Goal: Transaction & Acquisition: Purchase product/service

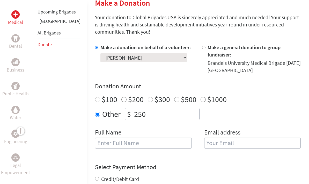
click at [133, 108] on input "250" at bounding box center [166, 113] width 66 height 11
type input "2"
type input "500"
click at [95, 137] on input "text" at bounding box center [143, 142] width 97 height 11
type input "Micah"
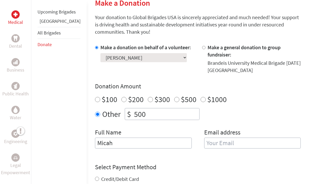
click at [244, 137] on input "email" at bounding box center [252, 142] width 97 height 11
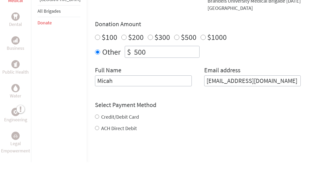
scroll to position [180, 0]
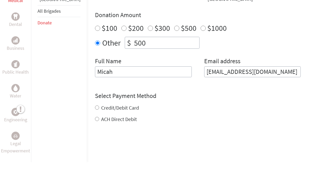
type input "[EMAIL_ADDRESS][DOMAIN_NAME]"
click at [95, 126] on div "Credit/Debit Card ACH Direct Debit" at bounding box center [197, 135] width 205 height 19
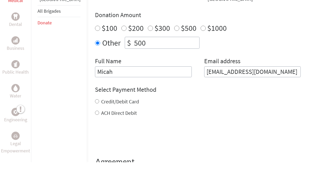
scroll to position [202, 0]
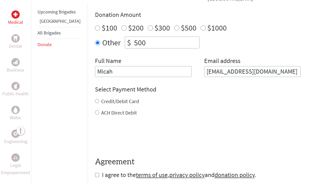
click at [95, 99] on input "Credit/Debit Card" at bounding box center [97, 101] width 4 height 4
radio input "true"
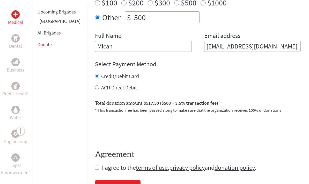
scroll to position [227, 0]
click at [95, 165] on input "checkbox" at bounding box center [97, 167] width 4 height 4
checkbox input "true"
click at [98, 183] on div "Donate Now" at bounding box center [114, 187] width 33 height 8
